Goal: Navigation & Orientation: Go to known website

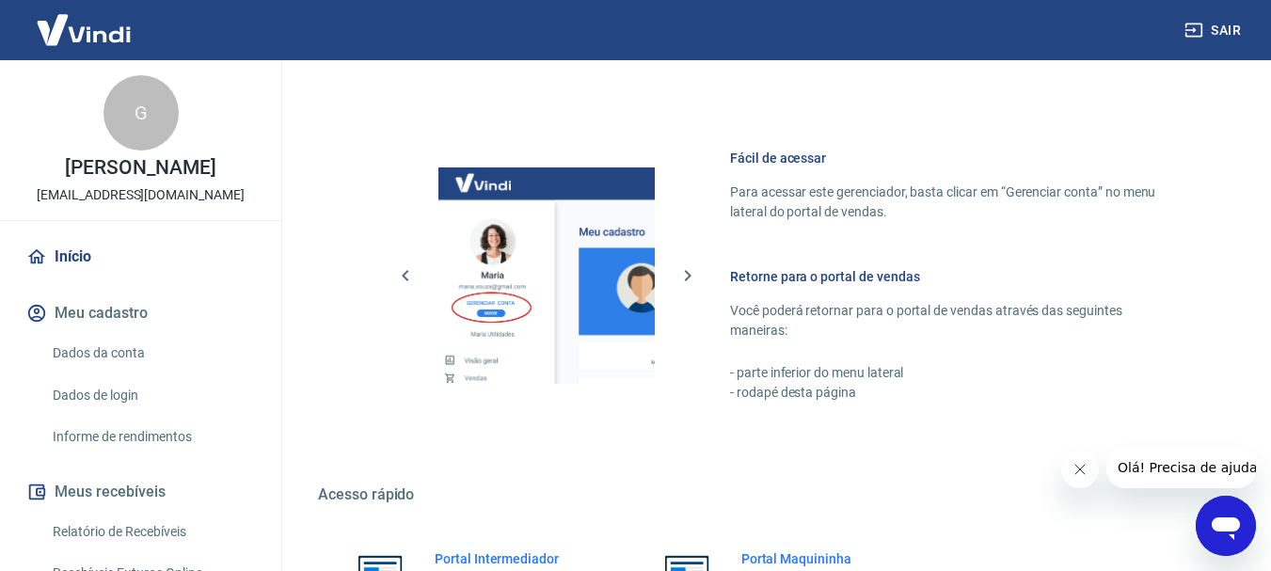
scroll to position [973, 0]
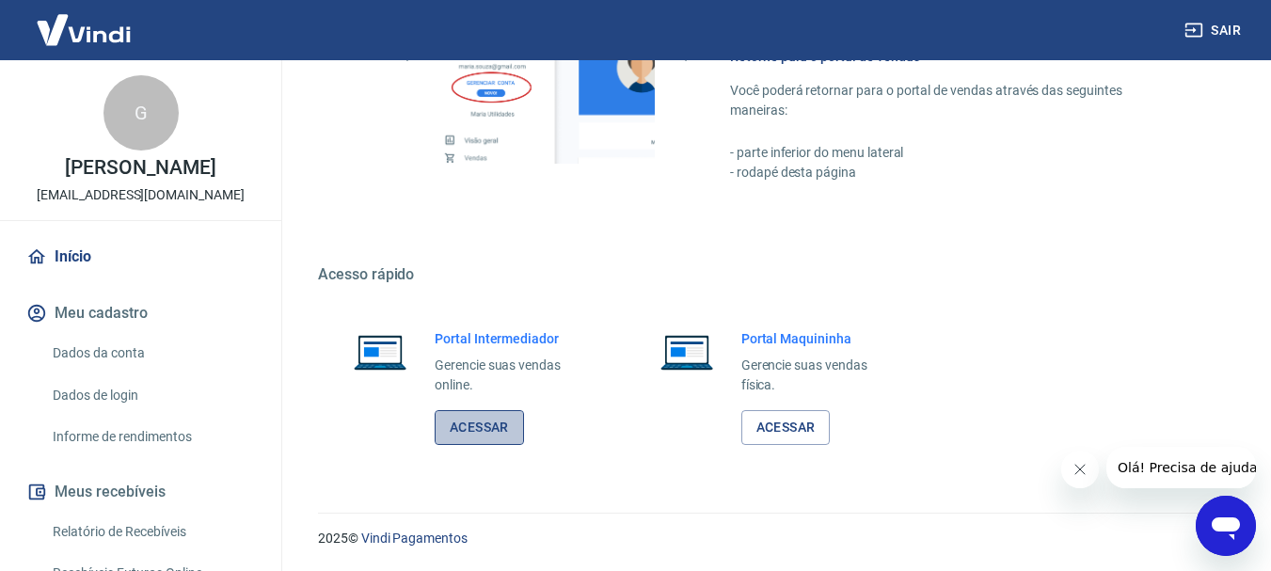
click at [502, 434] on link "Acessar" at bounding box center [479, 427] width 89 height 35
